Goal: Use online tool/utility

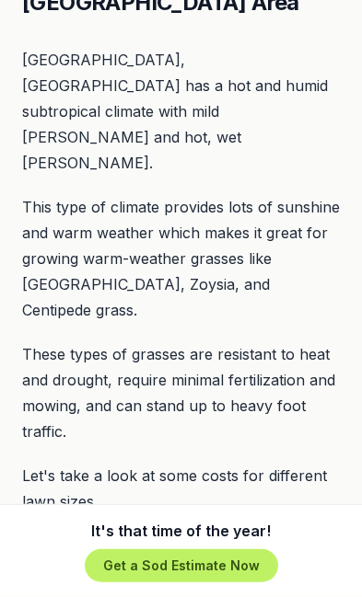
scroll to position [1155, 0]
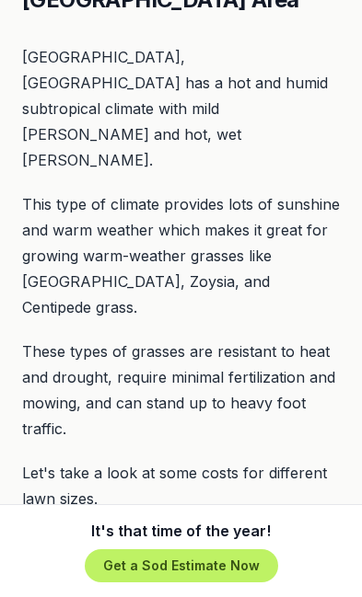
click at [262, 530] on button "Try the La Porte Sod Cost Calculator" at bounding box center [169, 548] width 294 height 37
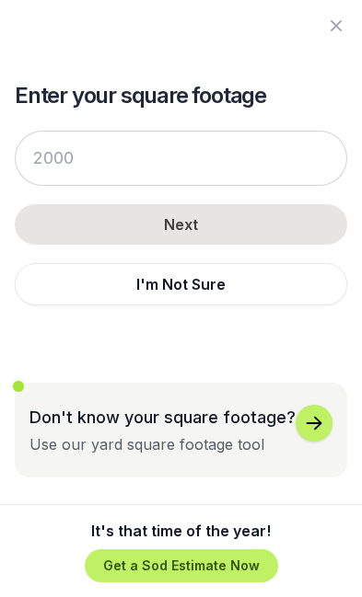
click at [308, 279] on button "I'm Not Sure" at bounding box center [181, 284] width 332 height 42
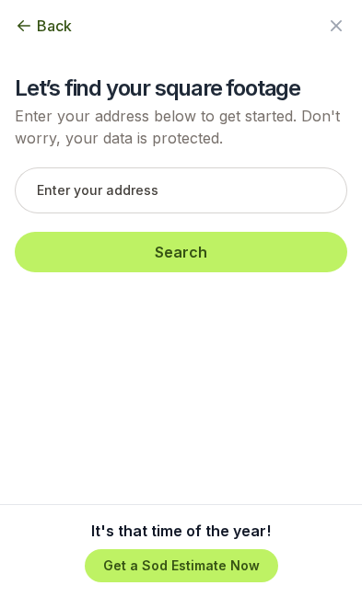
scroll to position [7, 0]
click at [35, 31] on button "Back" at bounding box center [43, 26] width 57 height 22
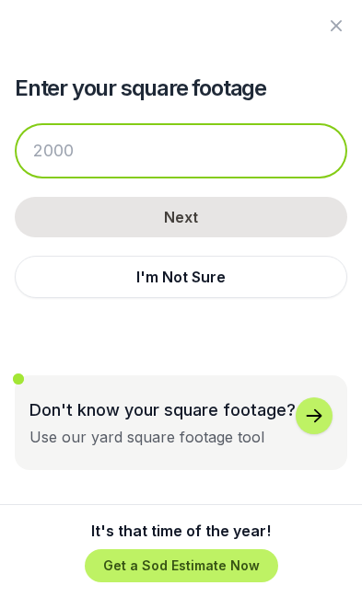
click at [66, 159] on input "number" at bounding box center [181, 150] width 332 height 55
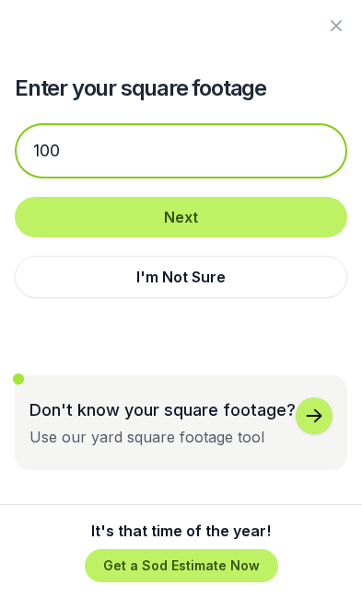
type input "100"
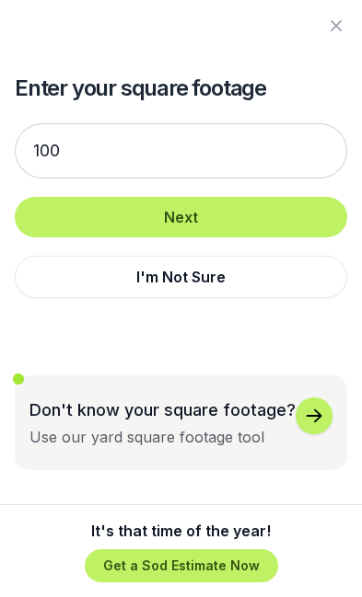
click at [287, 210] on button "Next" at bounding box center [181, 217] width 332 height 40
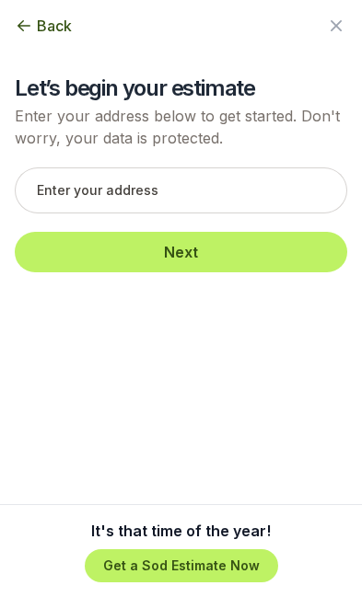
scroll to position [0, 0]
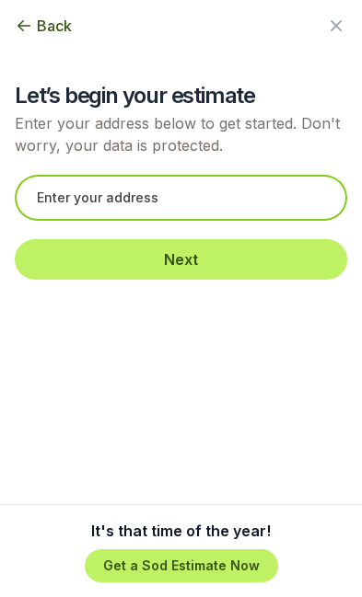
click at [178, 185] on input "text" at bounding box center [181, 198] width 332 height 46
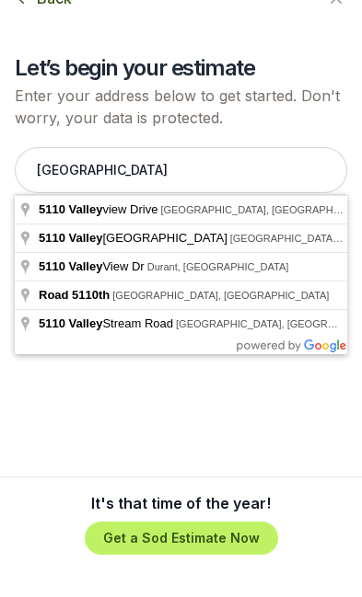
type input "[STREET_ADDRESS]"
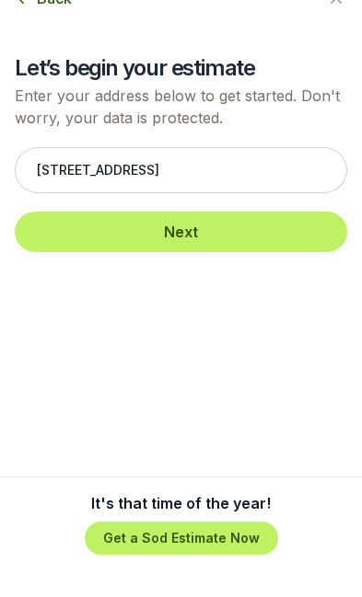
scroll to position [1164, 0]
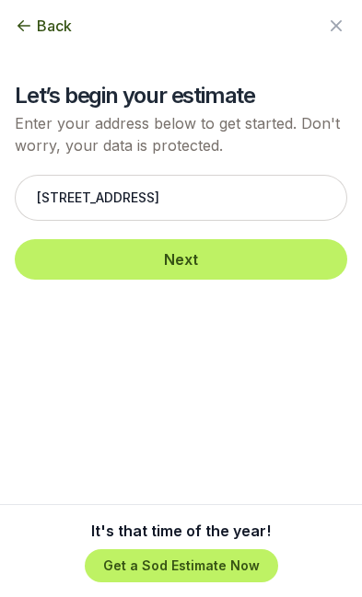
click at [291, 279] on button "Next" at bounding box center [181, 259] width 332 height 40
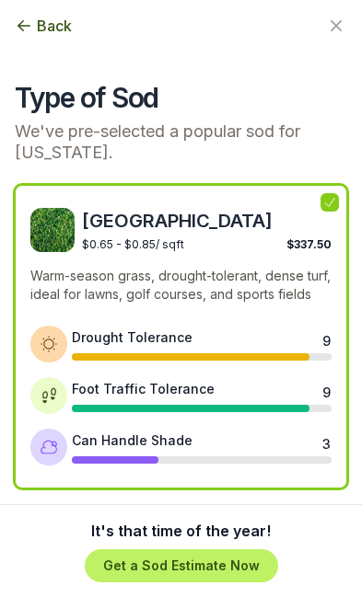
click at [109, 568] on button "Choose my own" at bounding box center [96, 546] width 163 height 42
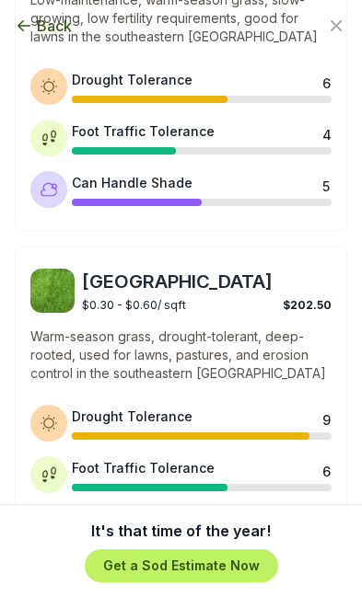
scroll to position [1566, 0]
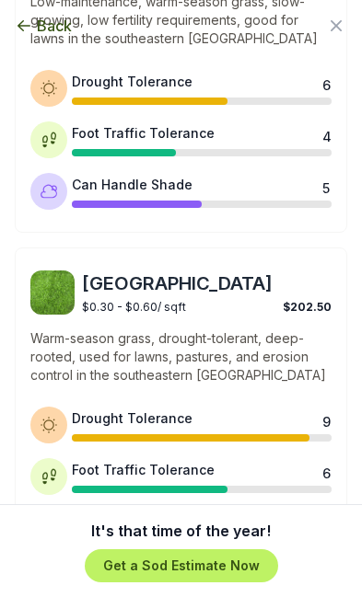
click at [40, 28] on span "Back" at bounding box center [54, 26] width 35 height 22
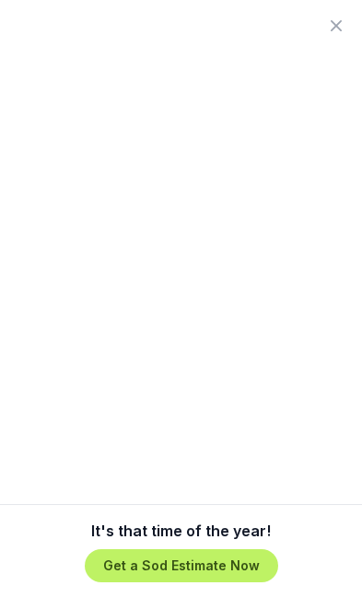
click at [338, 17] on icon "button" at bounding box center [336, 26] width 22 height 22
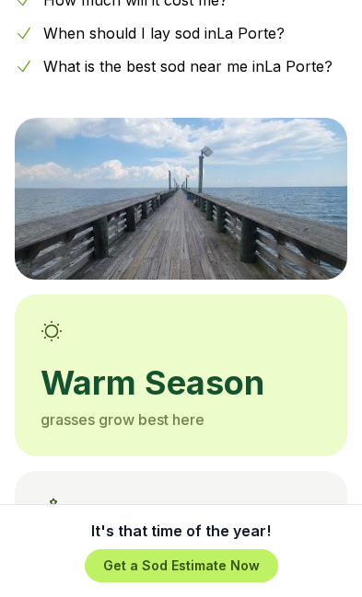
scroll to position [295, 0]
